Goal: Task Accomplishment & Management: Use online tool/utility

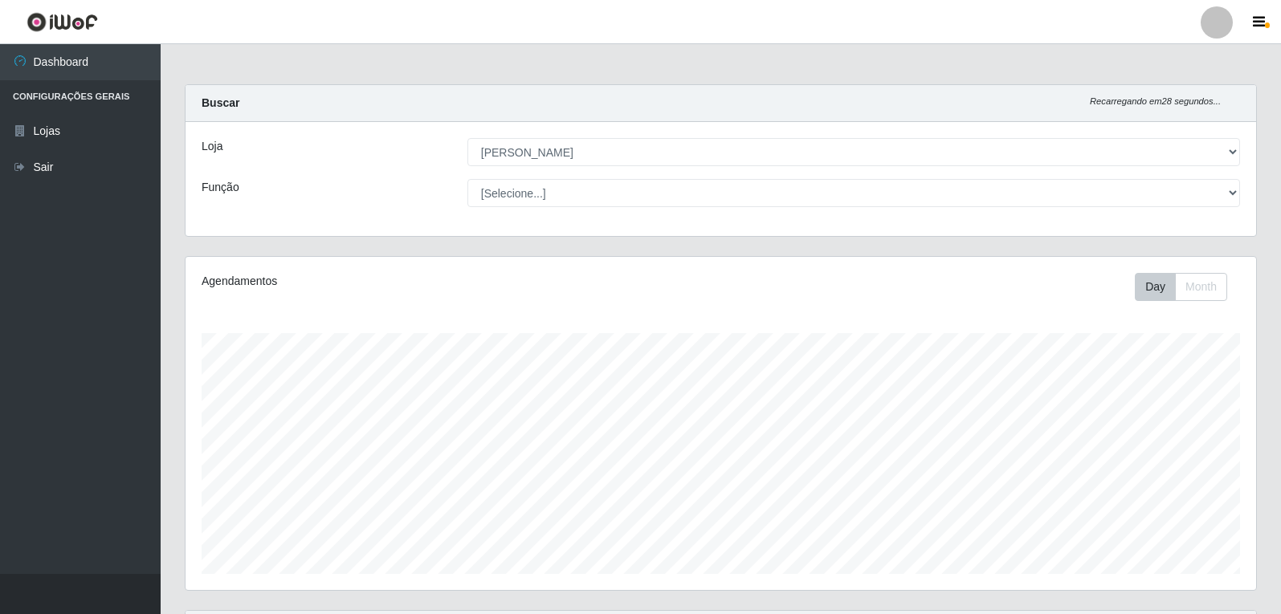
select select "523"
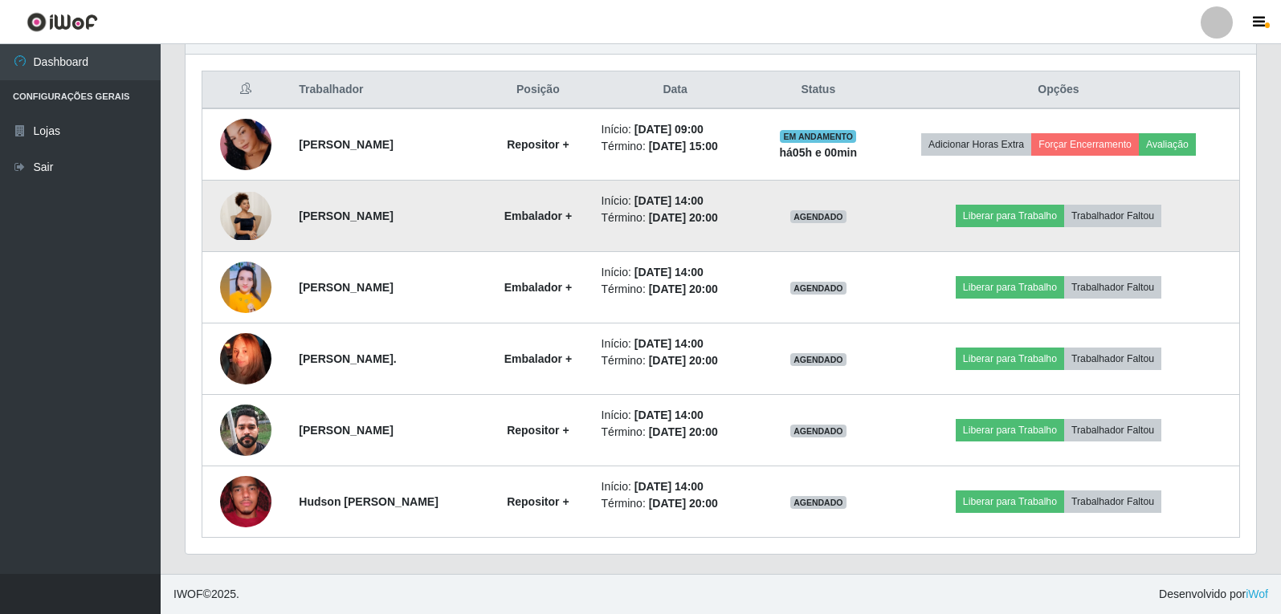
scroll to position [515, 0]
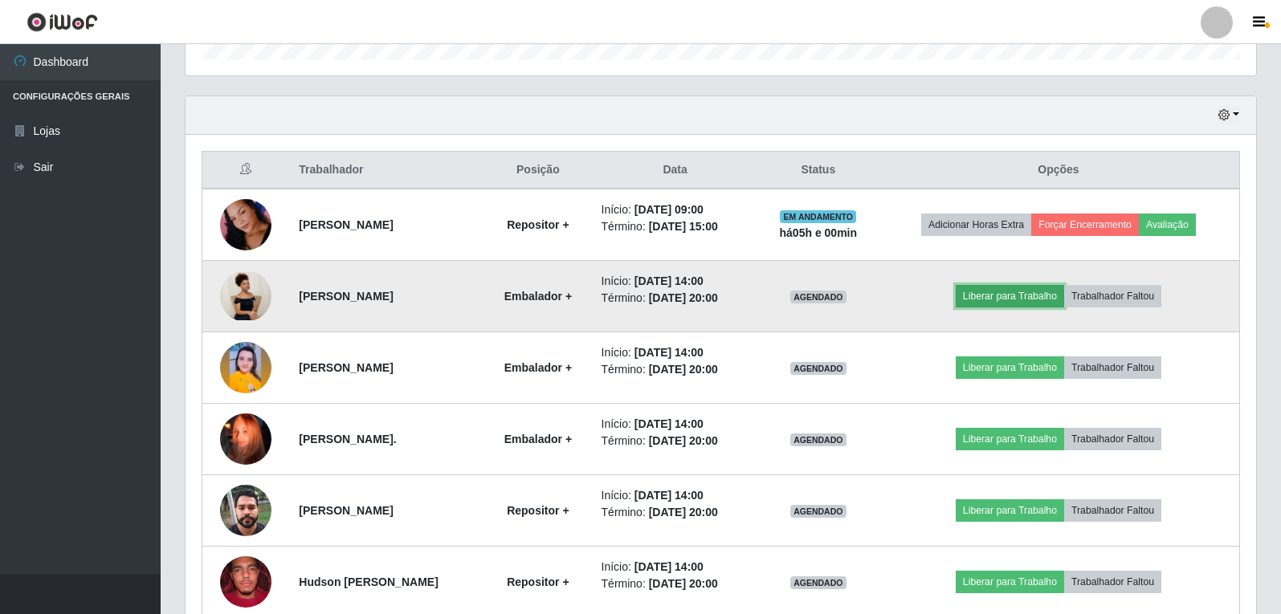
click at [1040, 292] on button "Liberar para Trabalho" at bounding box center [1010, 296] width 108 height 22
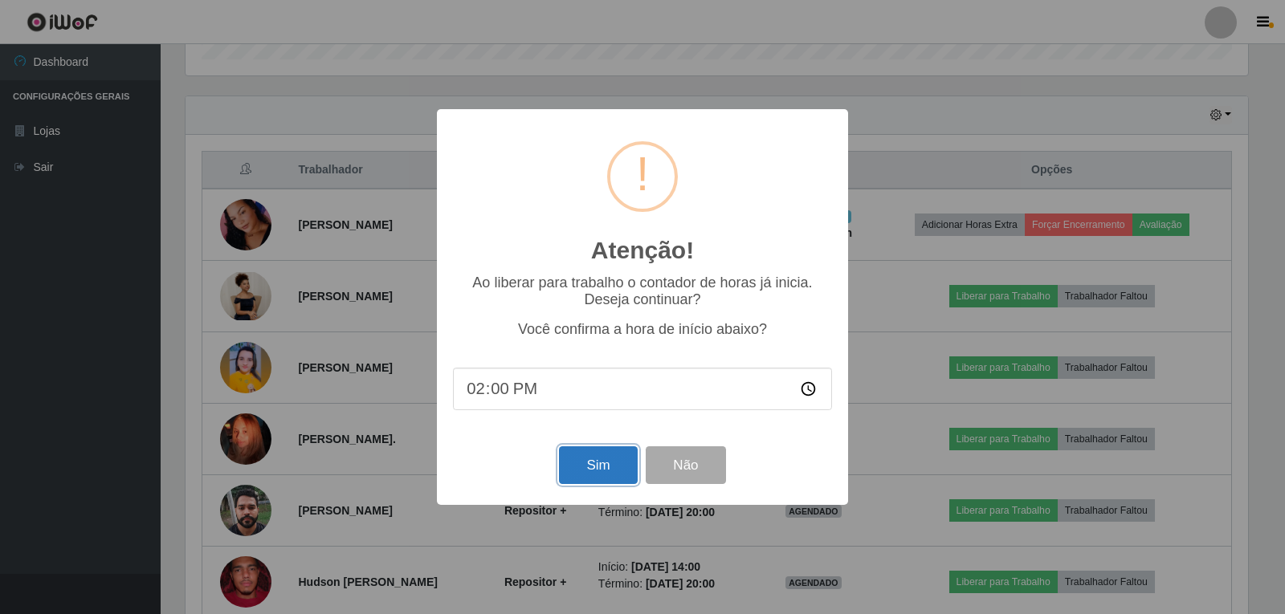
click at [580, 459] on button "Sim" at bounding box center [598, 466] width 78 height 38
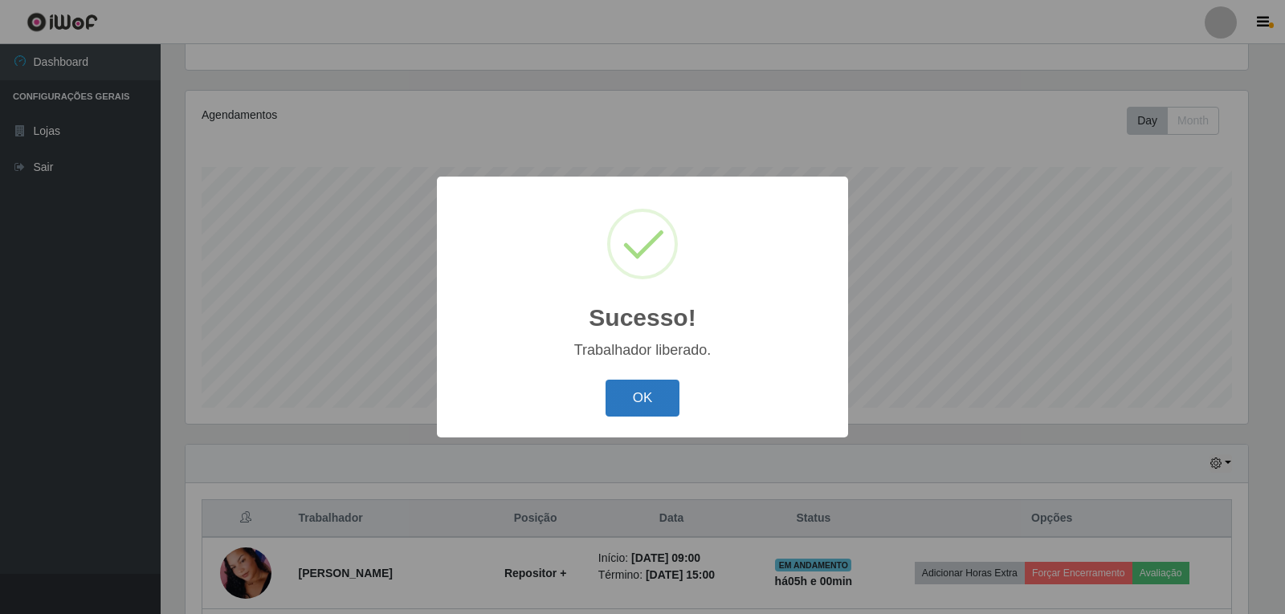
click at [631, 393] on button "OK" at bounding box center [643, 399] width 75 height 38
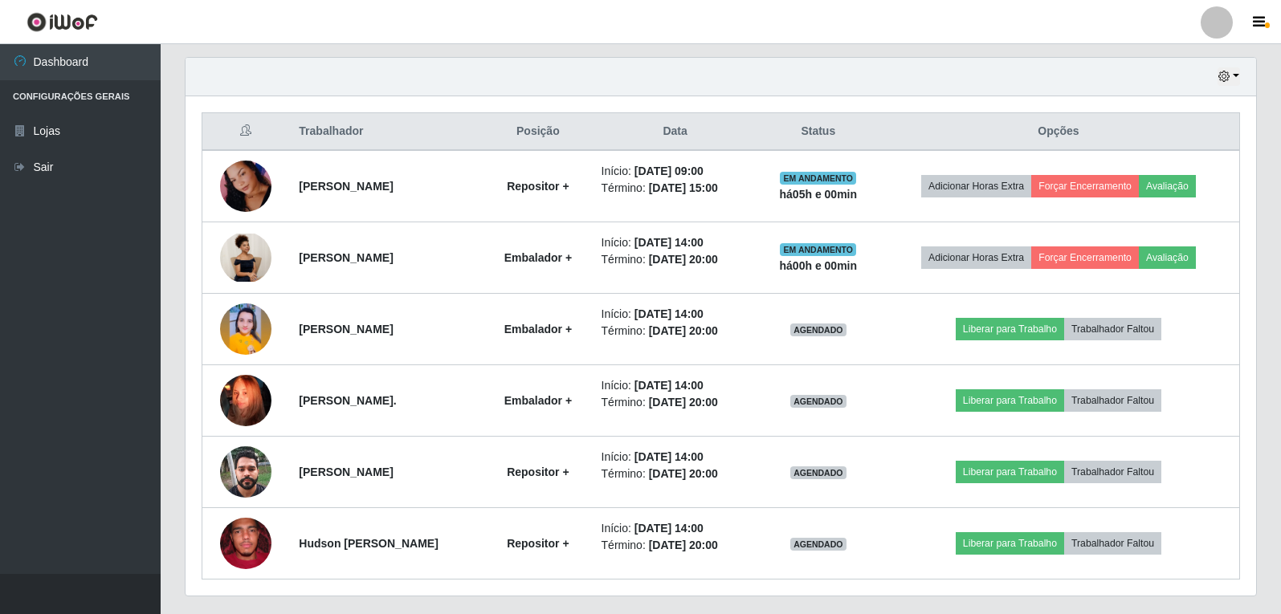
scroll to position [568, 0]
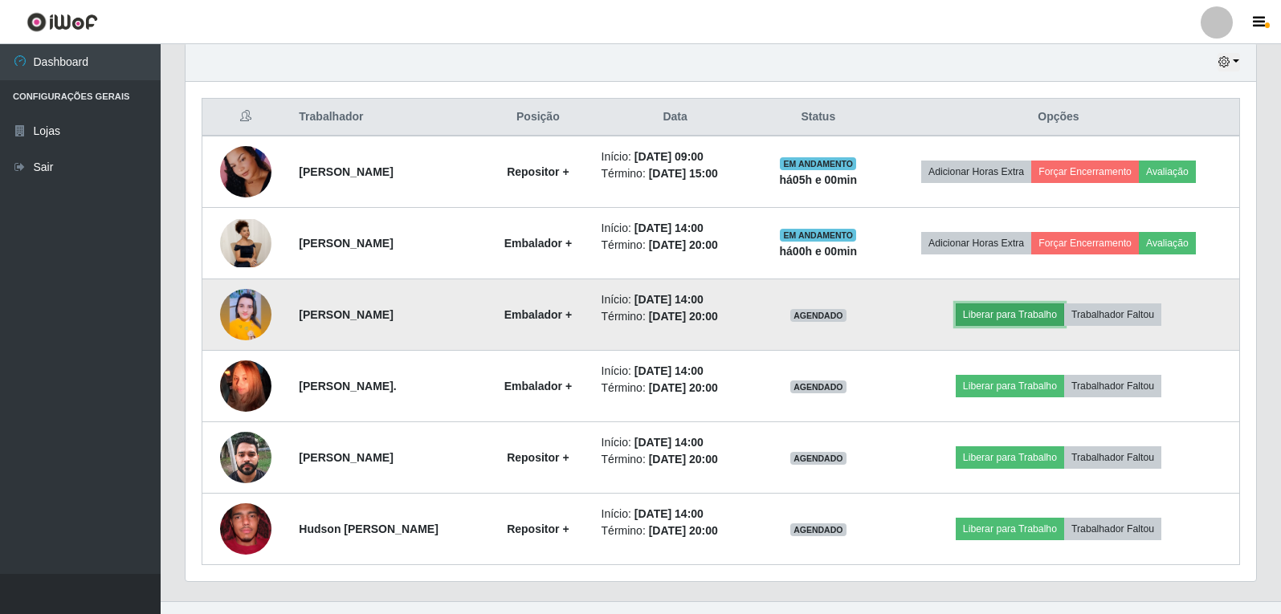
click at [975, 312] on button "Liberar para Trabalho" at bounding box center [1010, 315] width 108 height 22
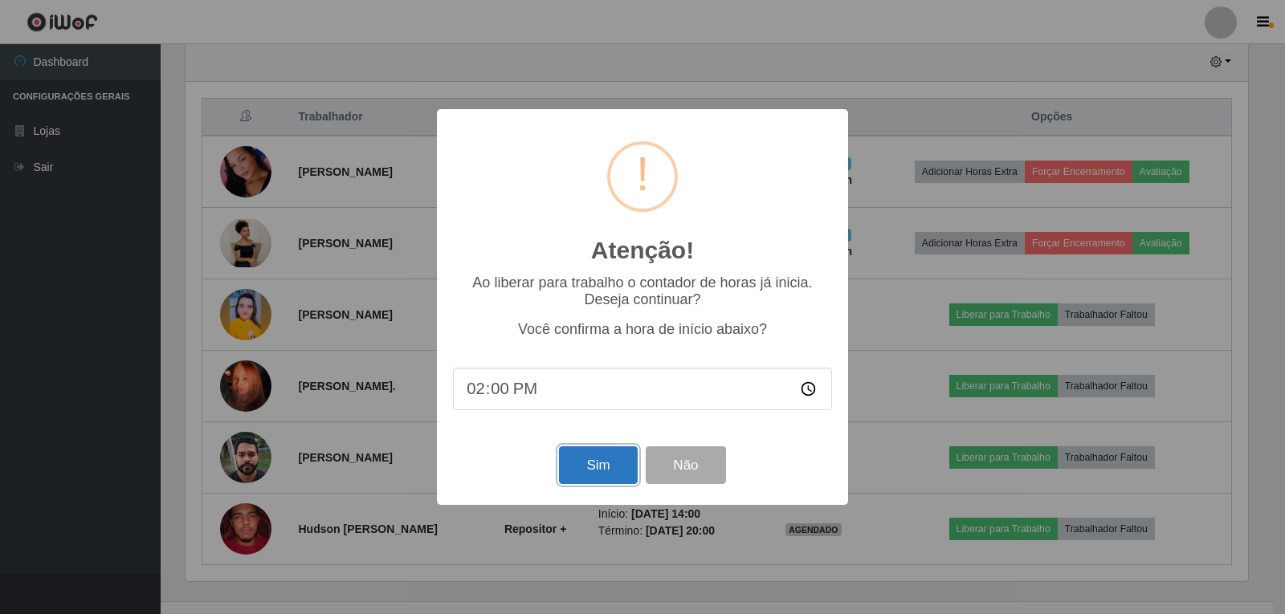
click at [610, 463] on button "Sim" at bounding box center [598, 466] width 78 height 38
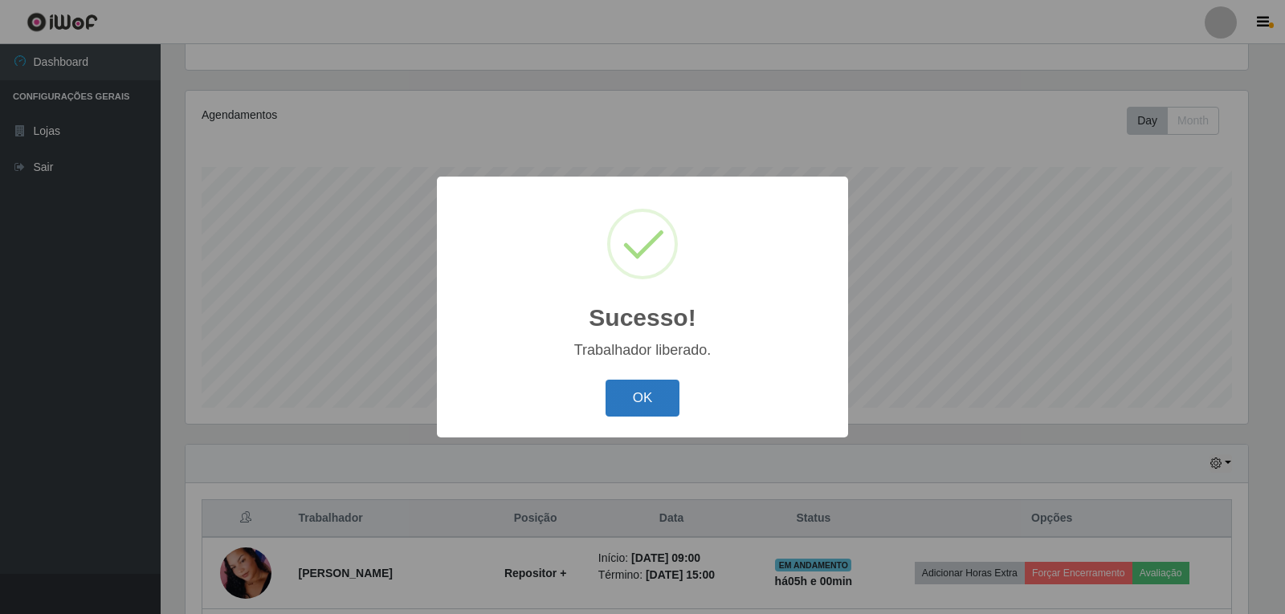
click at [648, 402] on button "OK" at bounding box center [643, 399] width 75 height 38
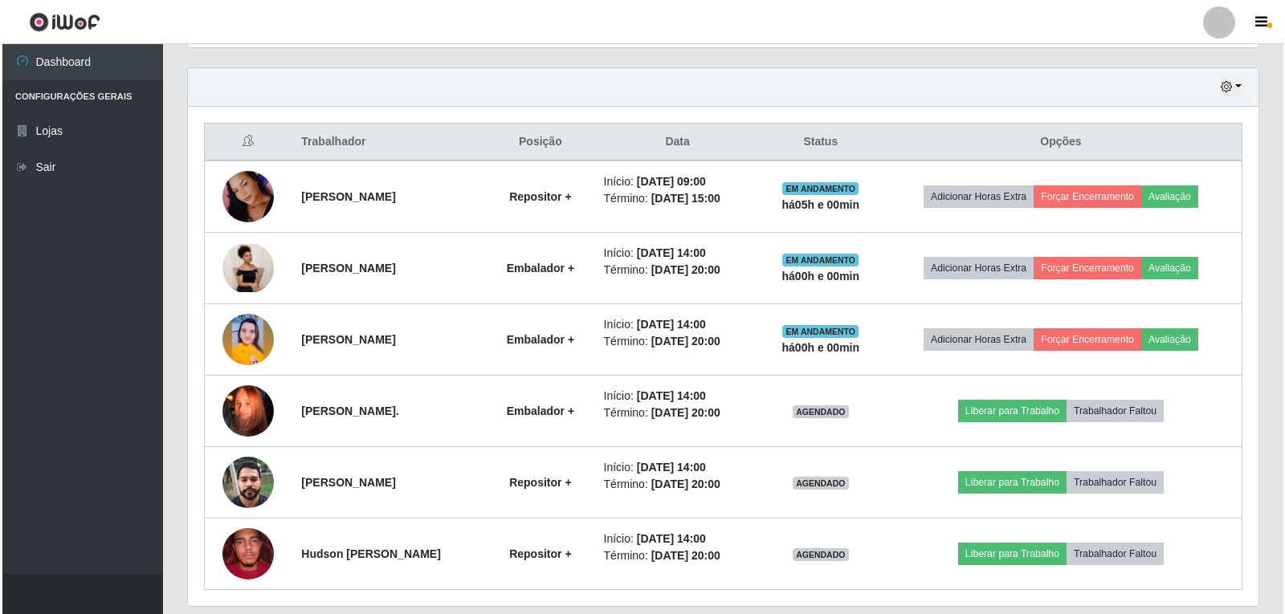
scroll to position [568, 0]
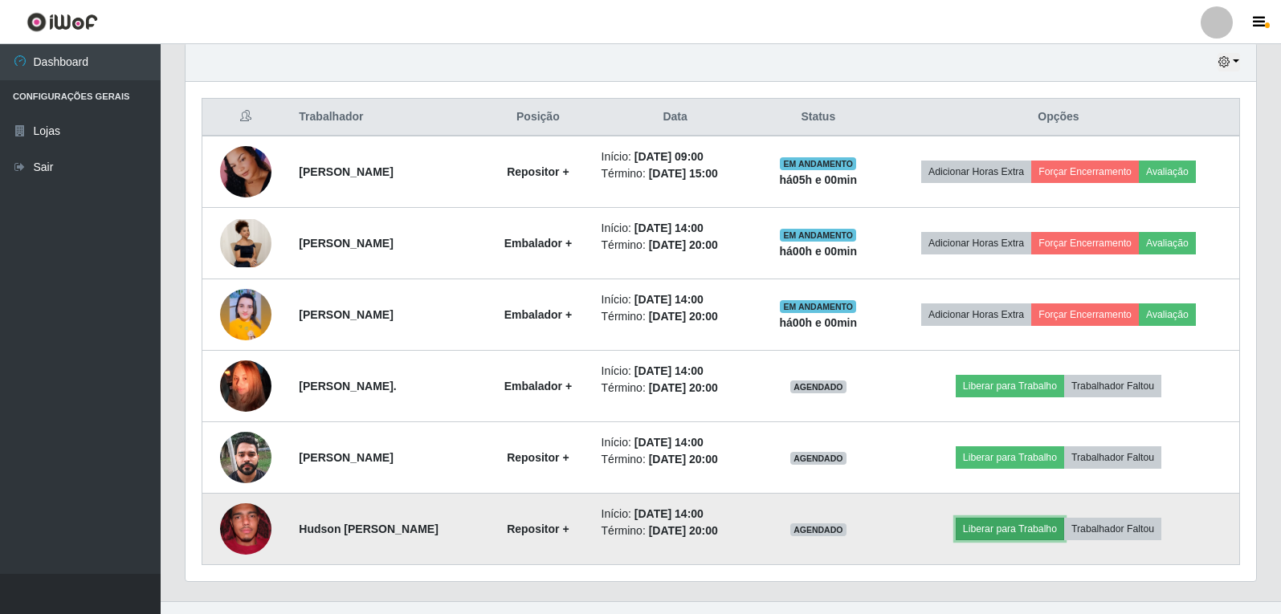
click at [993, 525] on button "Liberar para Trabalho" at bounding box center [1010, 529] width 108 height 22
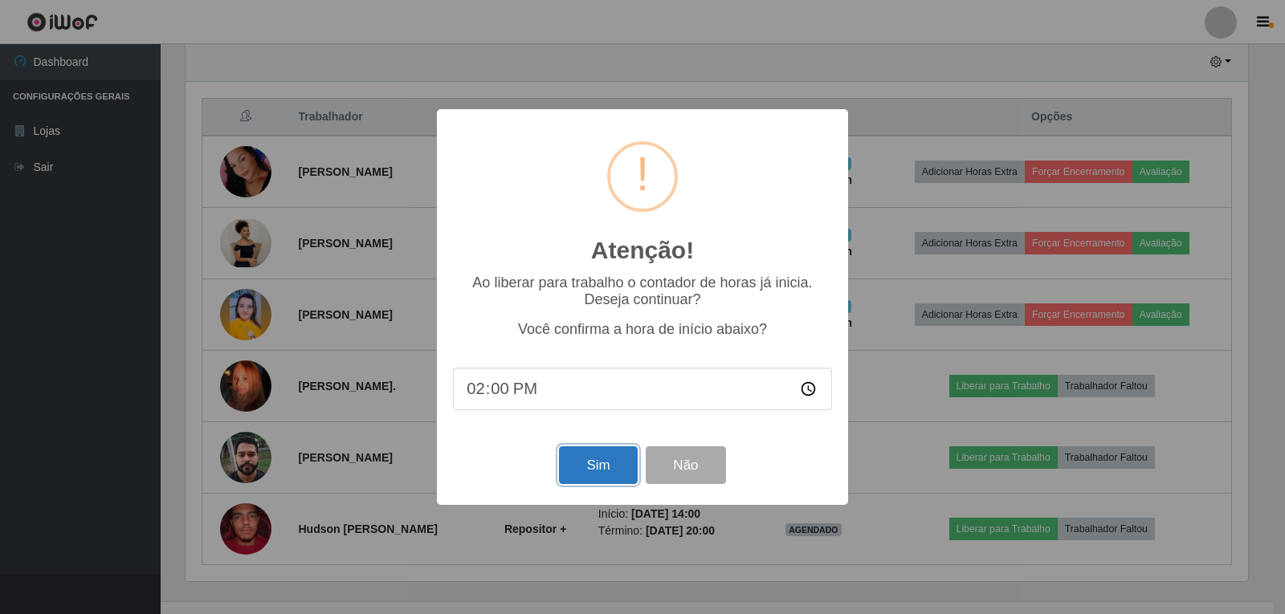
click at [623, 476] on button "Sim" at bounding box center [598, 466] width 78 height 38
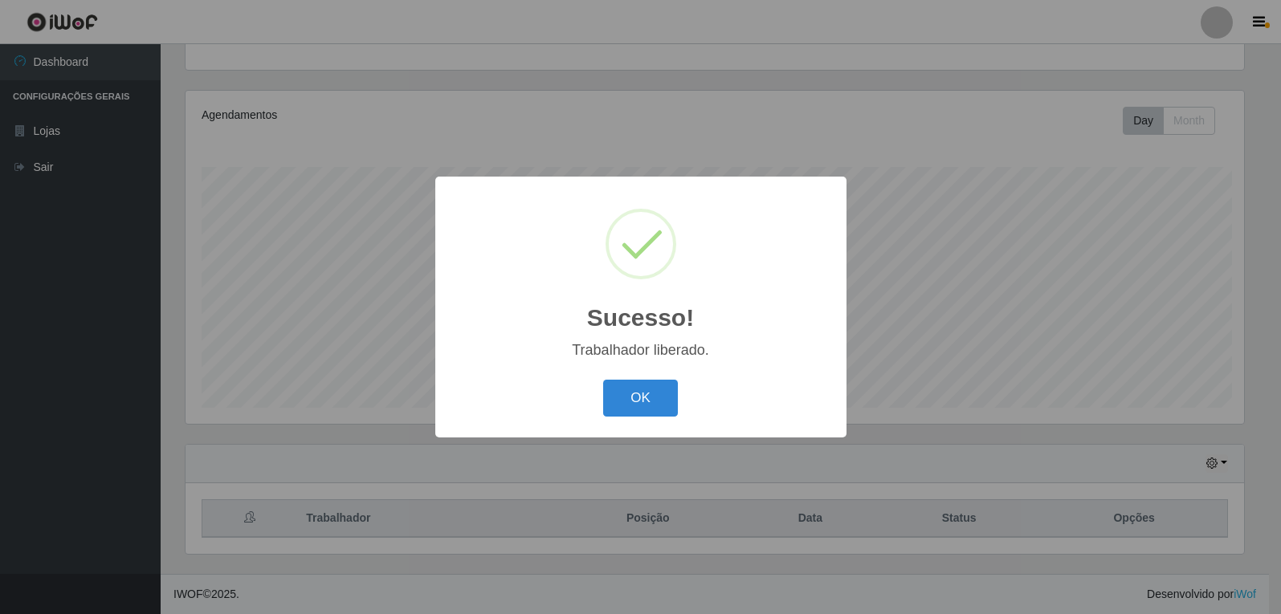
scroll to position [0, 0]
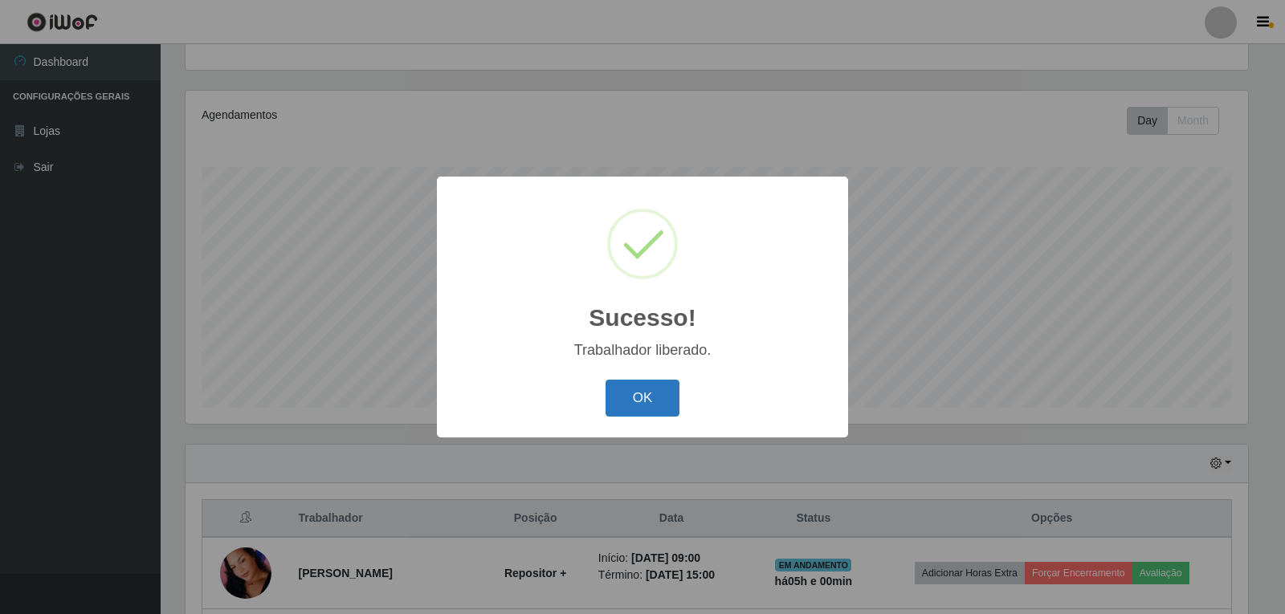
click at [651, 393] on button "OK" at bounding box center [643, 399] width 75 height 38
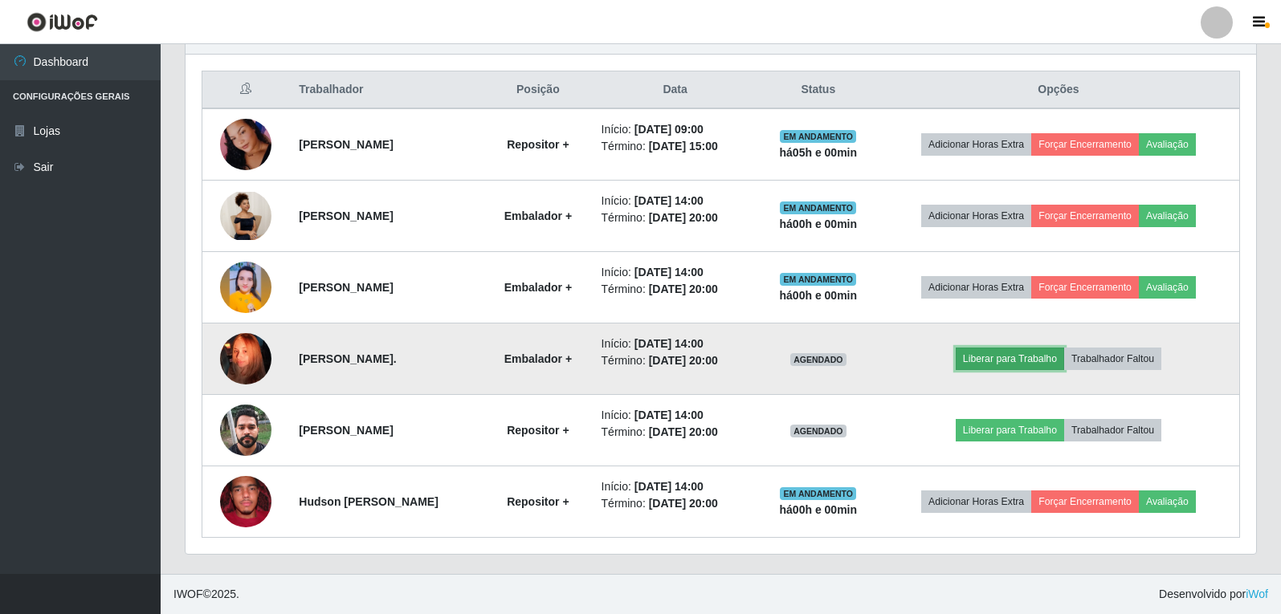
click at [1017, 351] on button "Liberar para Trabalho" at bounding box center [1010, 359] width 108 height 22
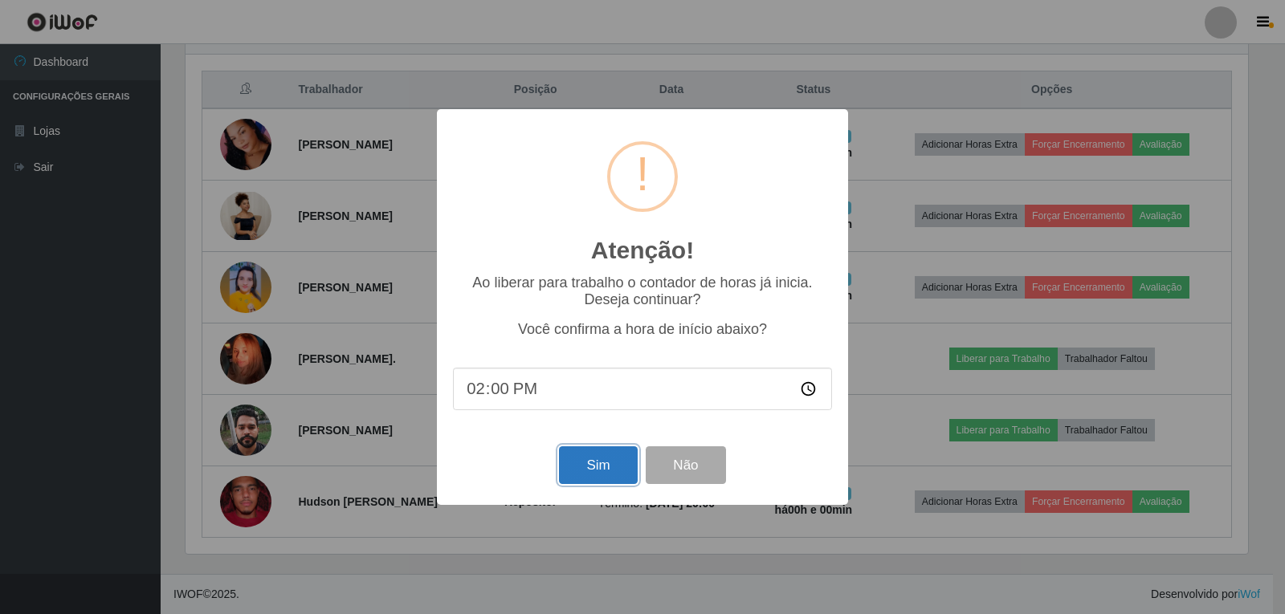
click at [620, 469] on button "Sim" at bounding box center [598, 466] width 78 height 38
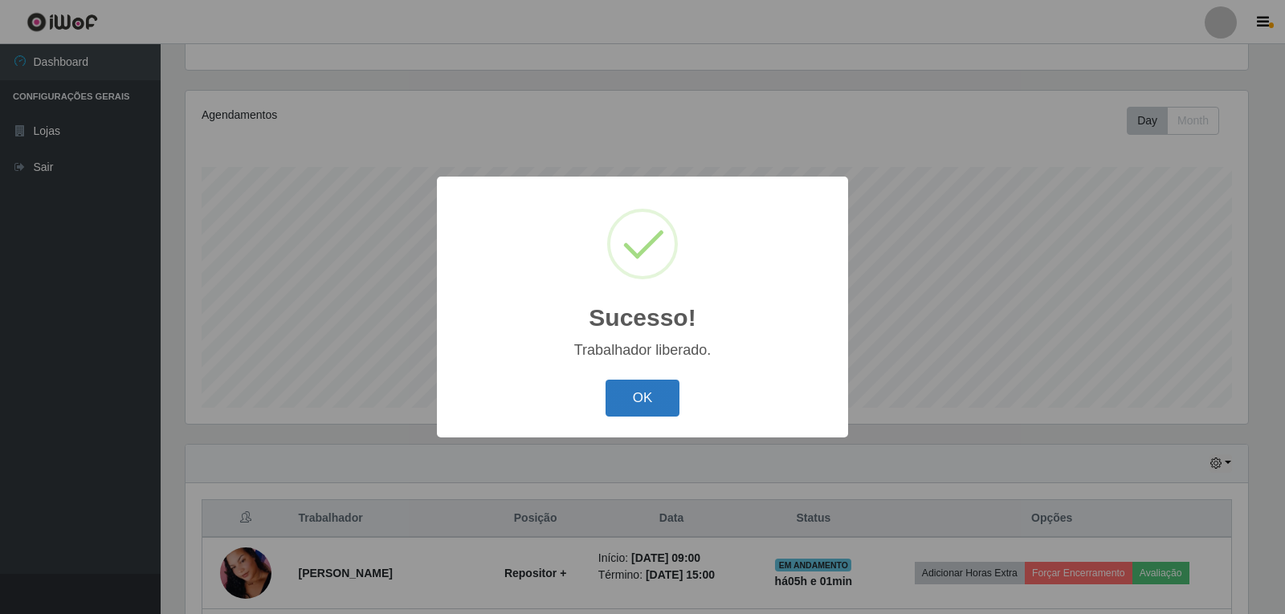
click at [637, 394] on button "OK" at bounding box center [643, 399] width 75 height 38
